Goal: Information Seeking & Learning: Learn about a topic

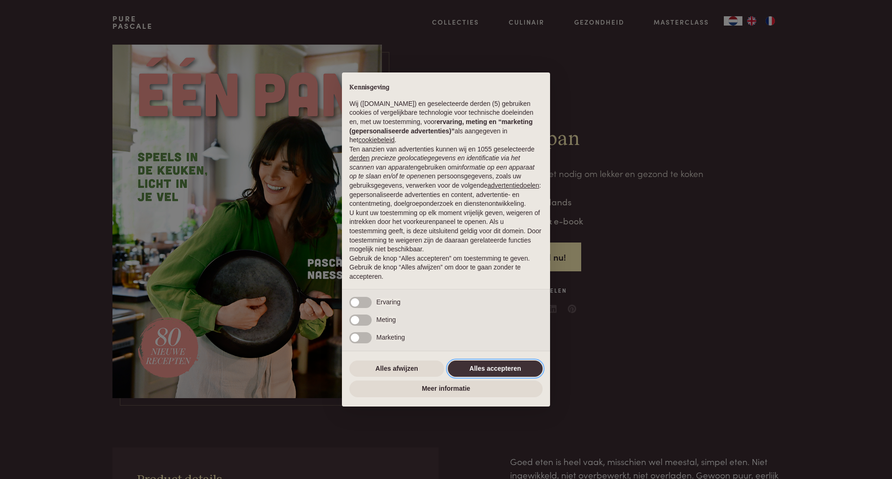
click at [509, 372] on button "Alles accepteren" at bounding box center [495, 369] width 95 height 17
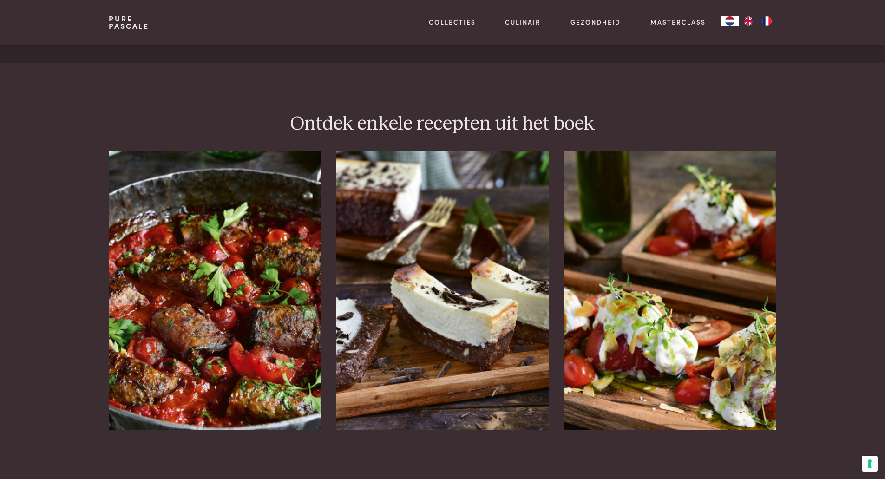
scroll to position [1115, 0]
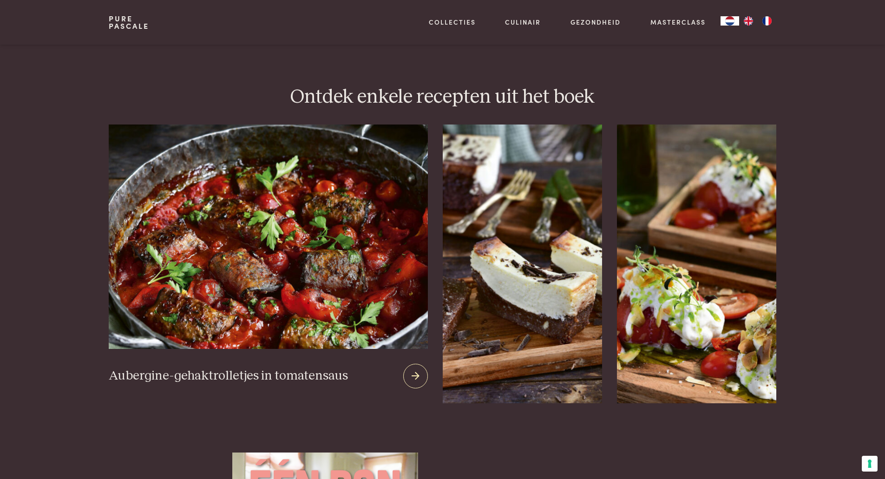
click at [240, 263] on img at bounding box center [268, 237] width 319 height 224
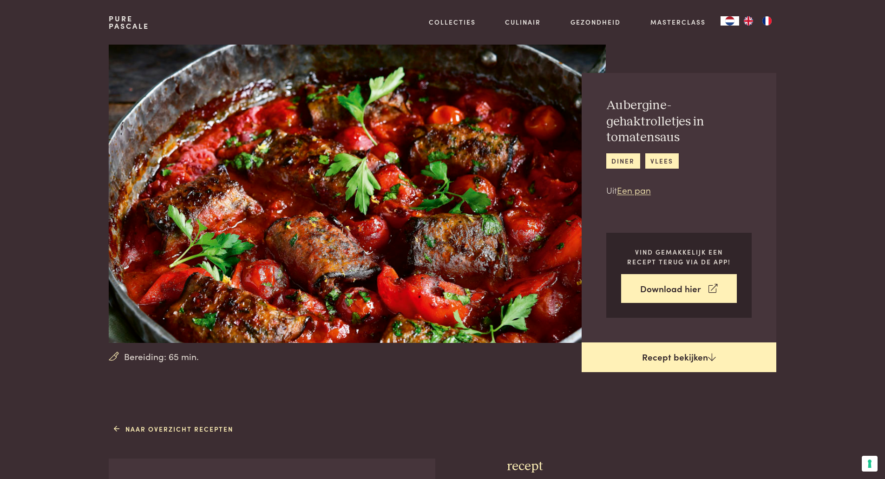
click at [653, 360] on link "Recept bekijken" at bounding box center [679, 357] width 195 height 30
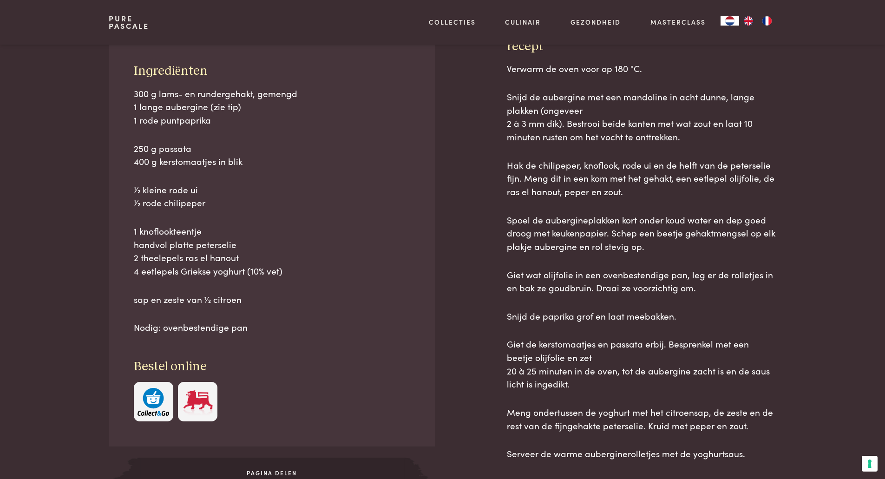
scroll to position [421, 0]
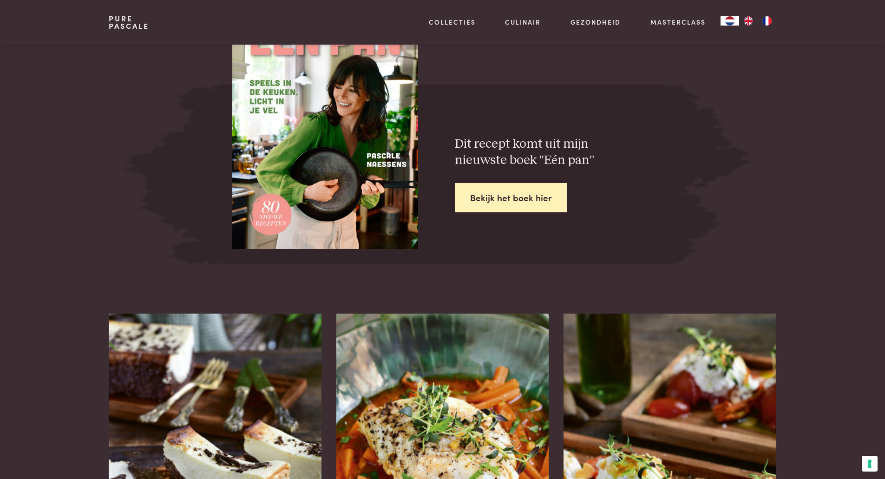
scroll to position [1676, 0]
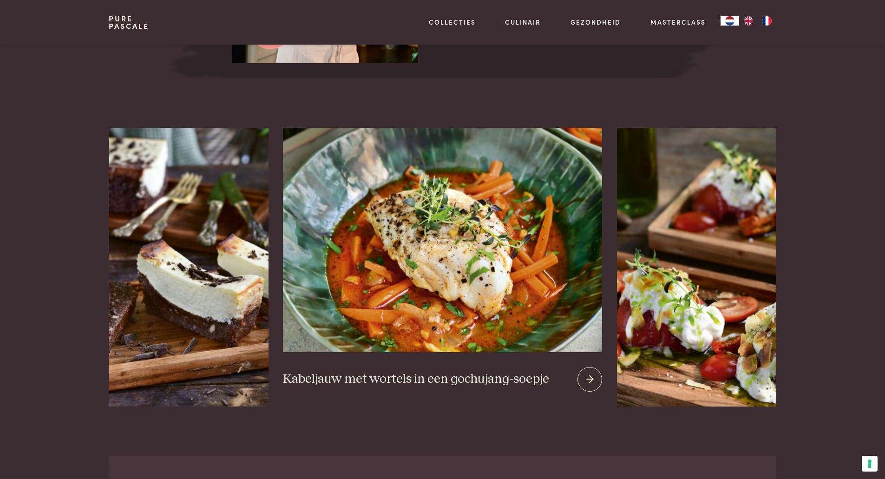
click at [431, 274] on img at bounding box center [442, 240] width 319 height 224
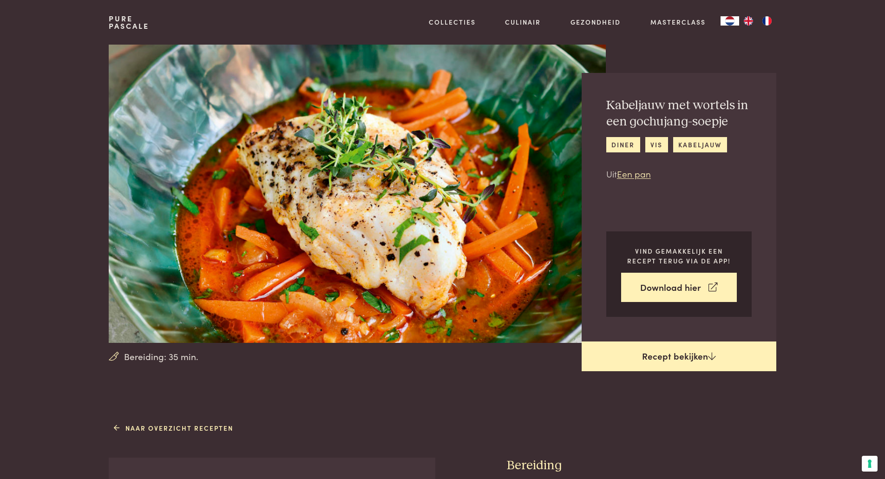
click at [635, 362] on link "Recept bekijken" at bounding box center [679, 357] width 195 height 30
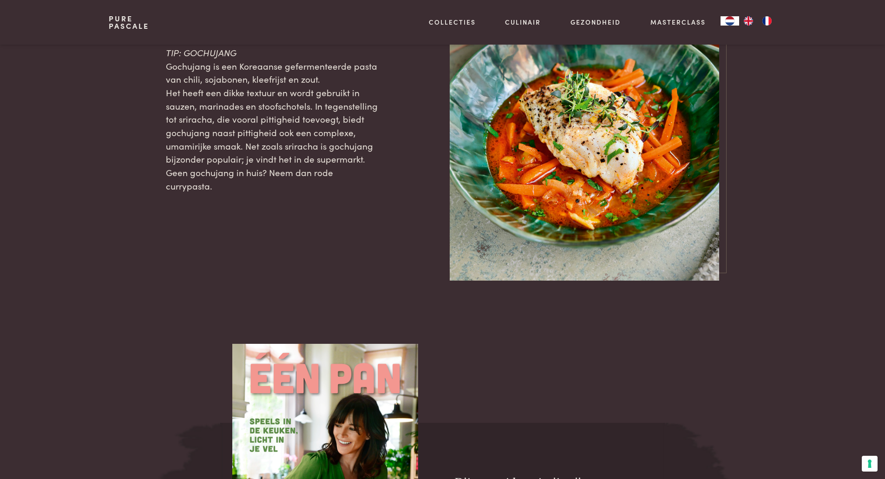
scroll to position [1117, 0]
